Goal: Information Seeking & Learning: Learn about a topic

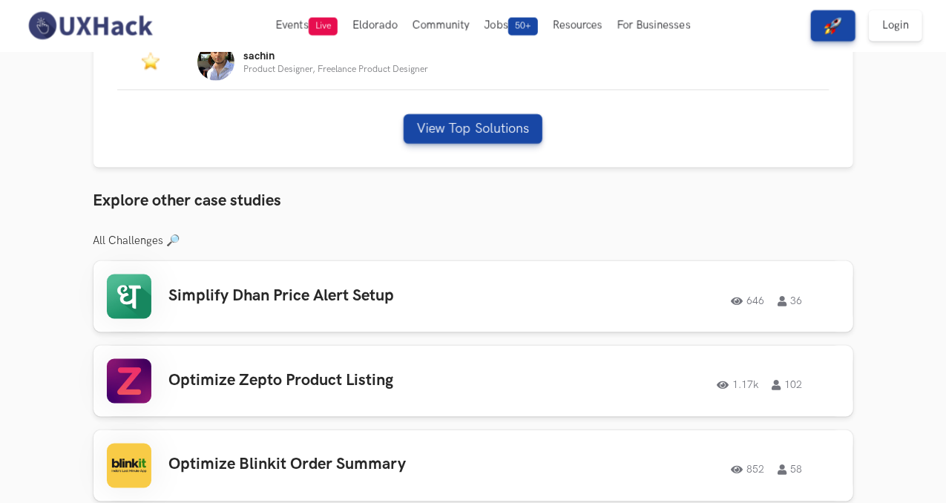
scroll to position [1028, 0]
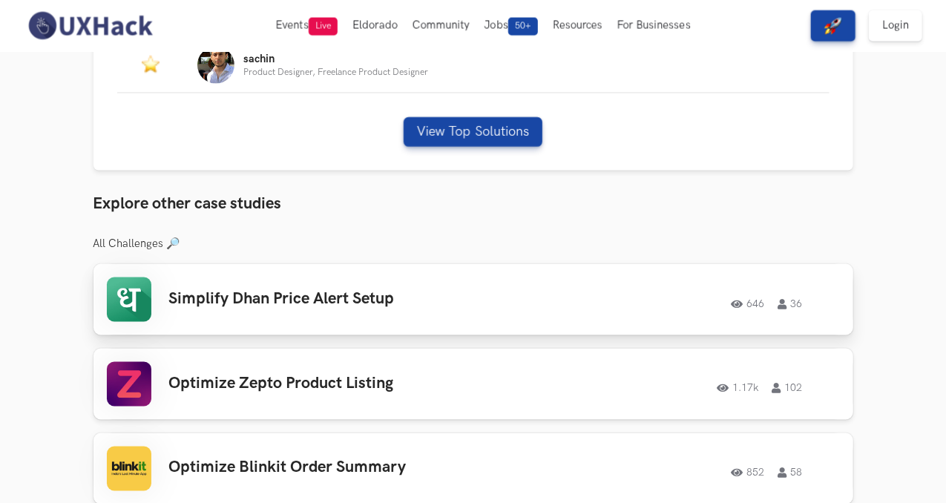
click at [473, 299] on div "Simplify Dhan Price Alert Setup 646 36 646 36" at bounding box center [473, 300] width 733 height 45
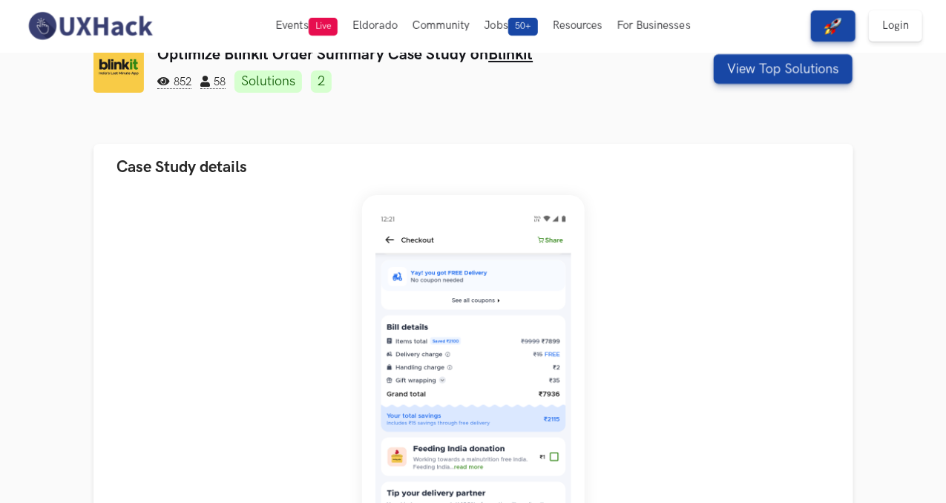
scroll to position [0, 0]
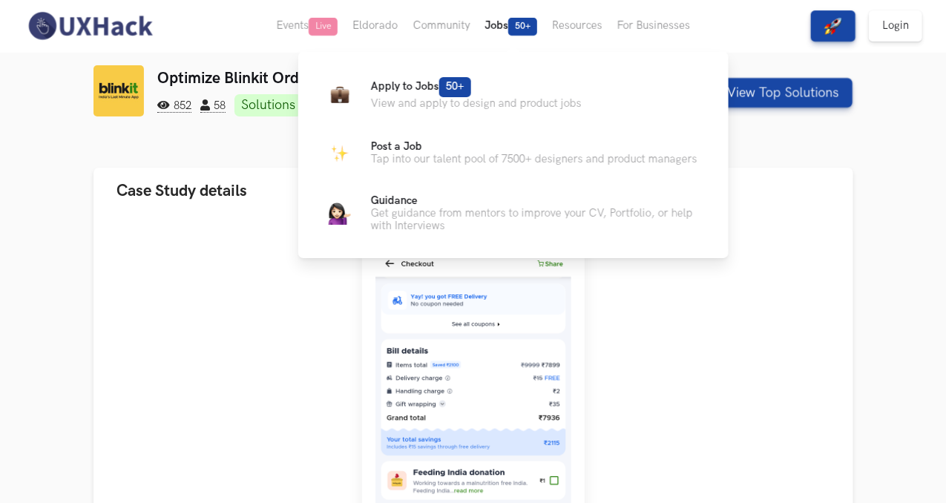
click at [516, 22] on span "50+" at bounding box center [522, 27] width 29 height 18
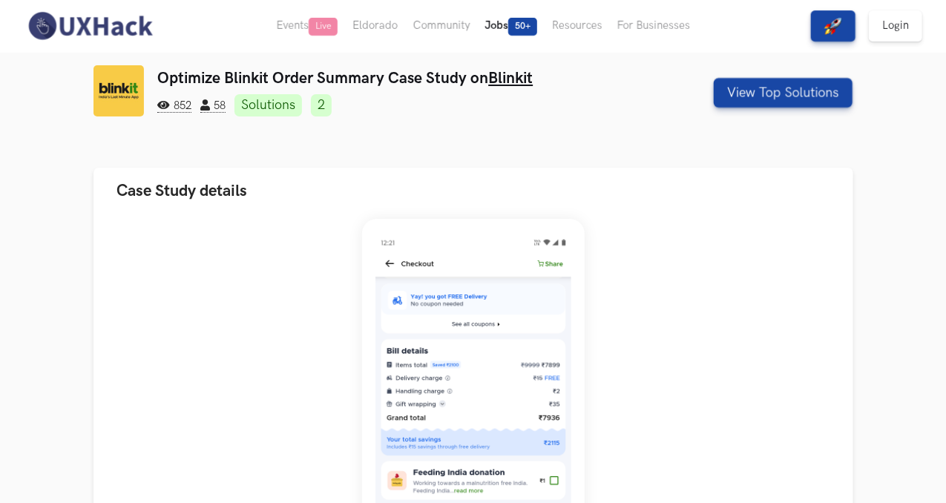
click at [516, 22] on span "50+" at bounding box center [522, 27] width 29 height 18
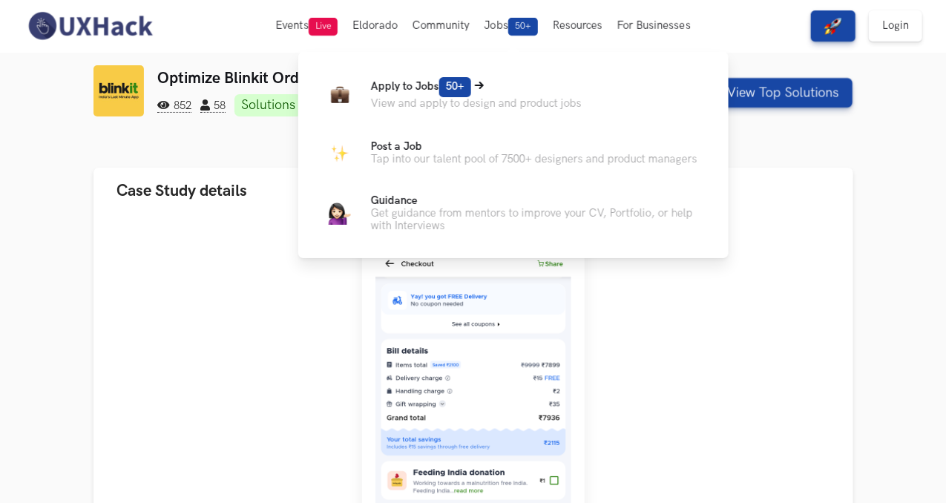
click at [432, 87] on span "Apply to Jobs 50+" at bounding box center [421, 86] width 100 height 13
